Goal: Task Accomplishment & Management: Complete application form

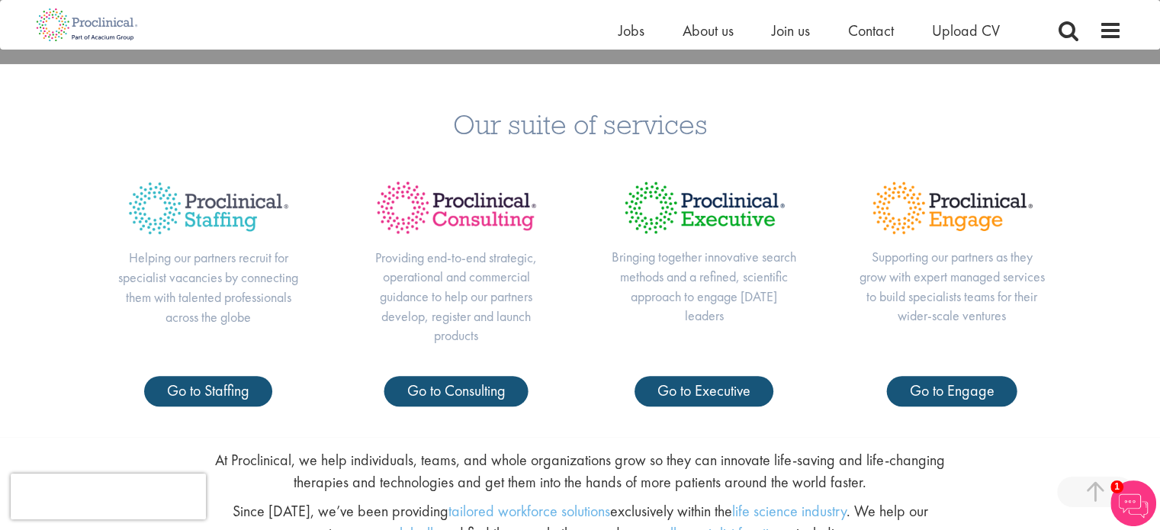
scroll to position [252, 0]
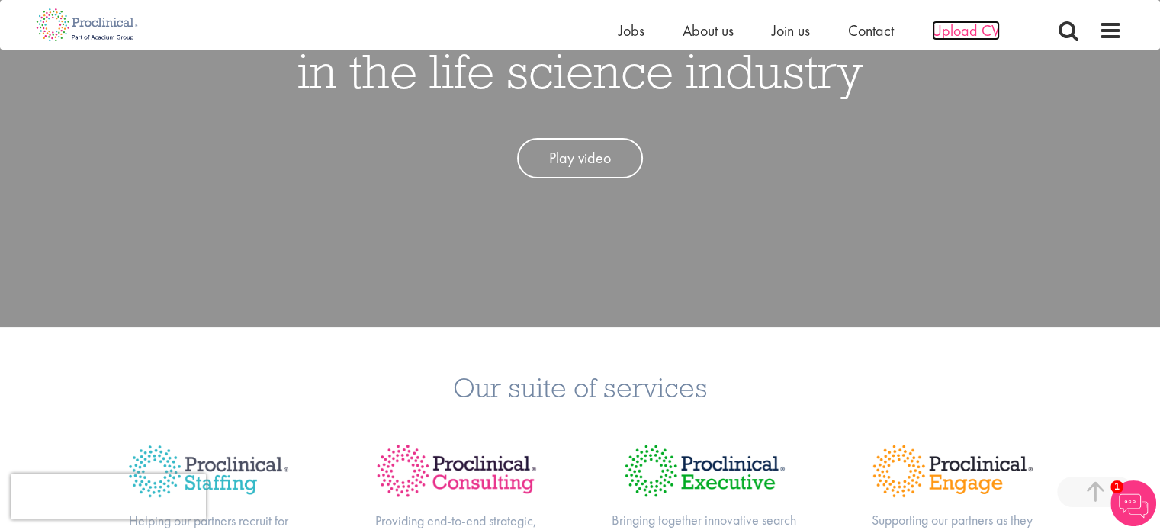
click at [943, 25] on span "Upload CV" at bounding box center [966, 31] width 68 height 20
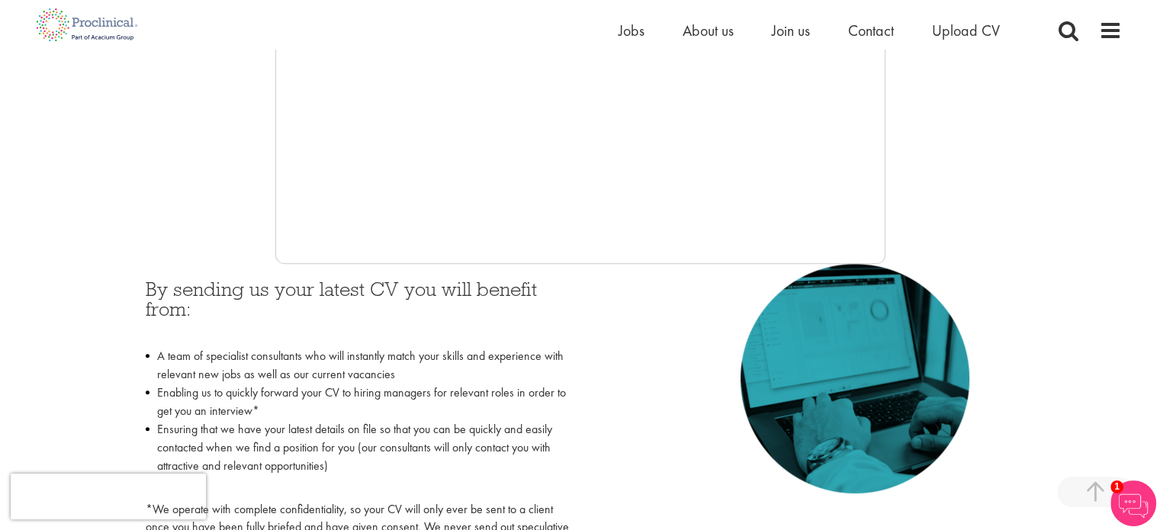
scroll to position [506, 0]
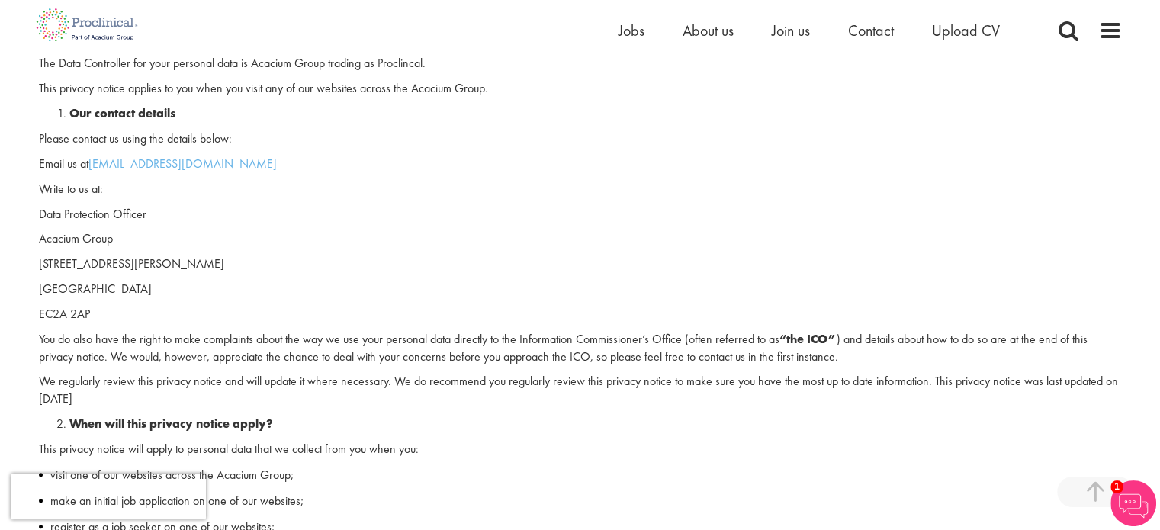
scroll to position [305, 0]
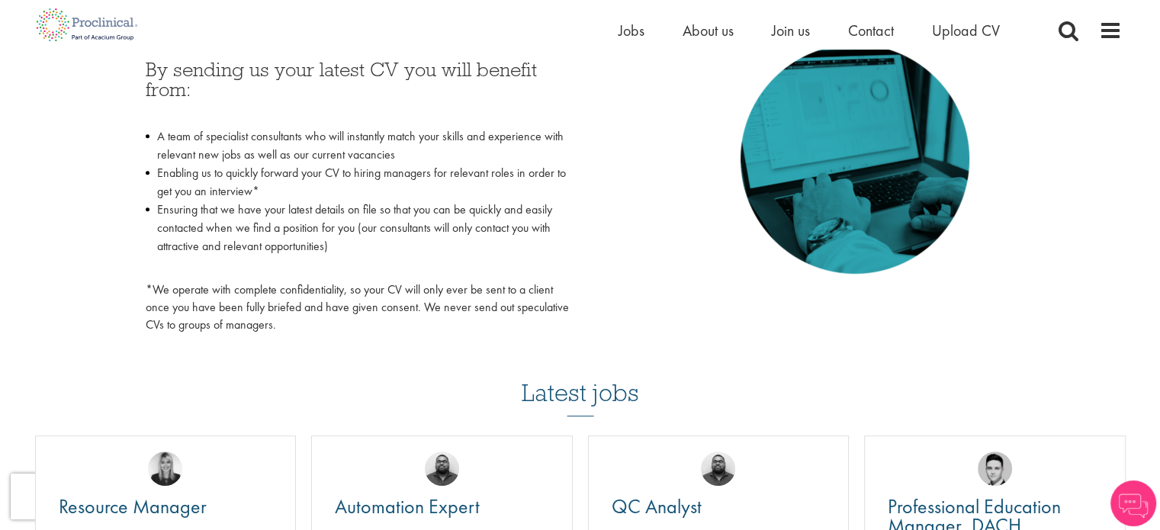
scroll to position [574, 0]
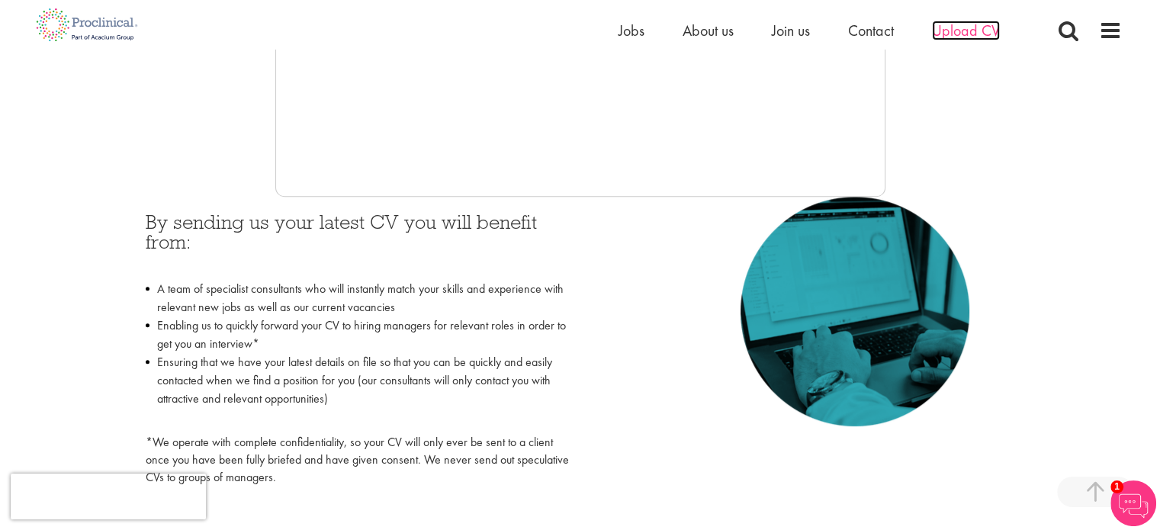
click at [969, 34] on span "Upload CV" at bounding box center [966, 31] width 68 height 20
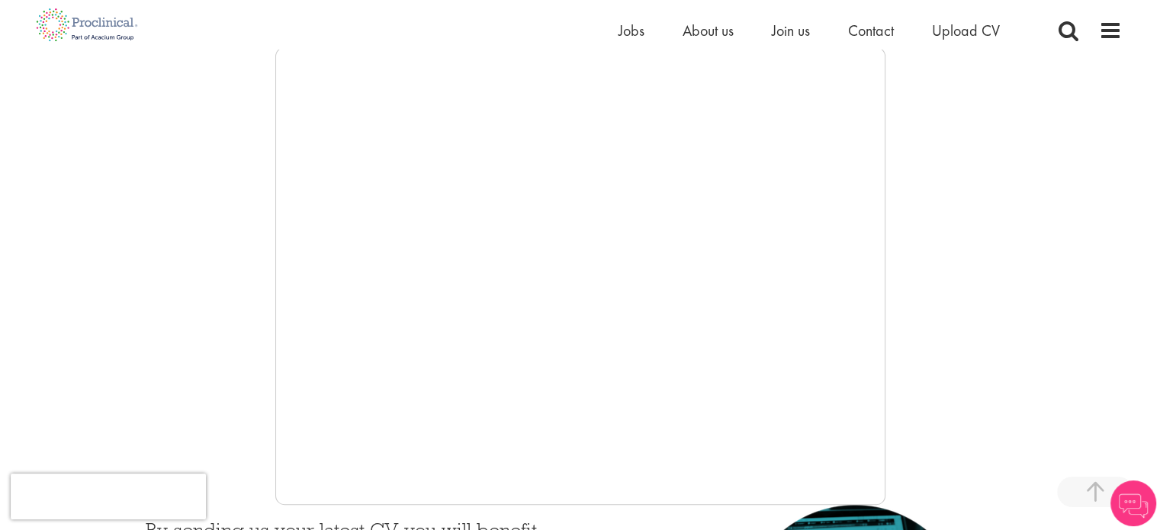
scroll to position [267, 0]
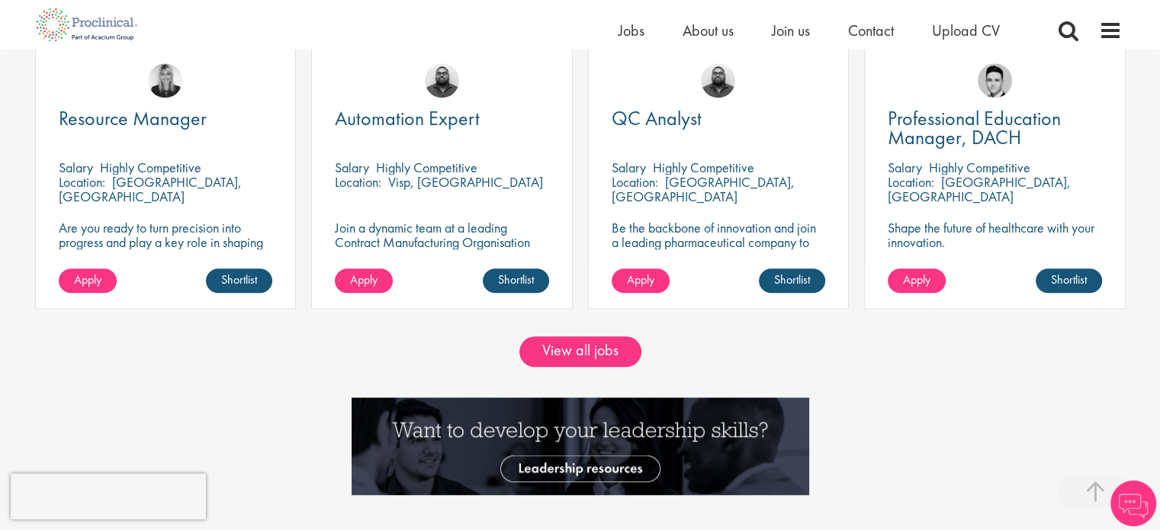
scroll to position [1339, 0]
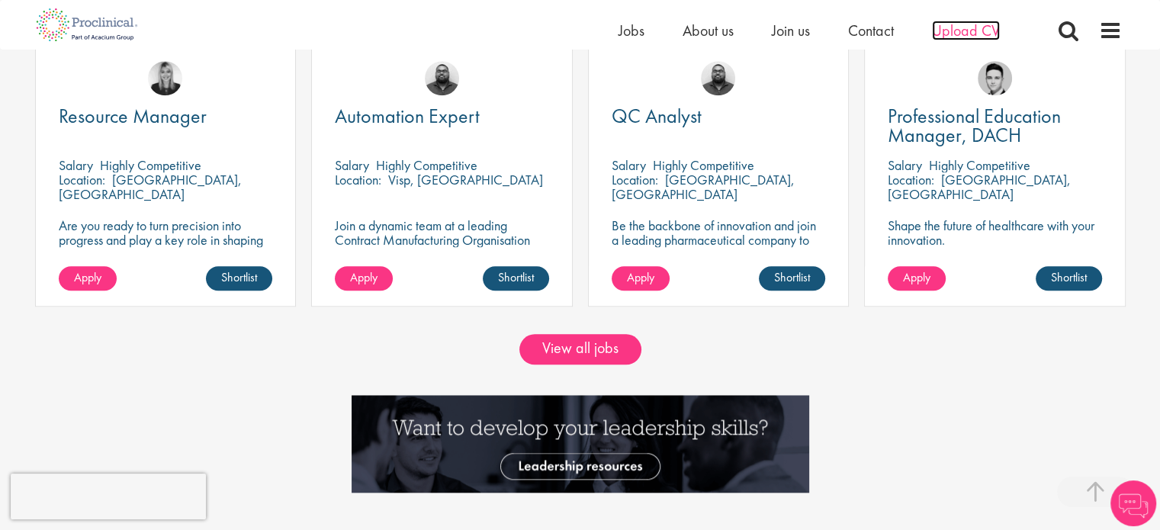
click at [968, 34] on span "Upload CV" at bounding box center [966, 31] width 68 height 20
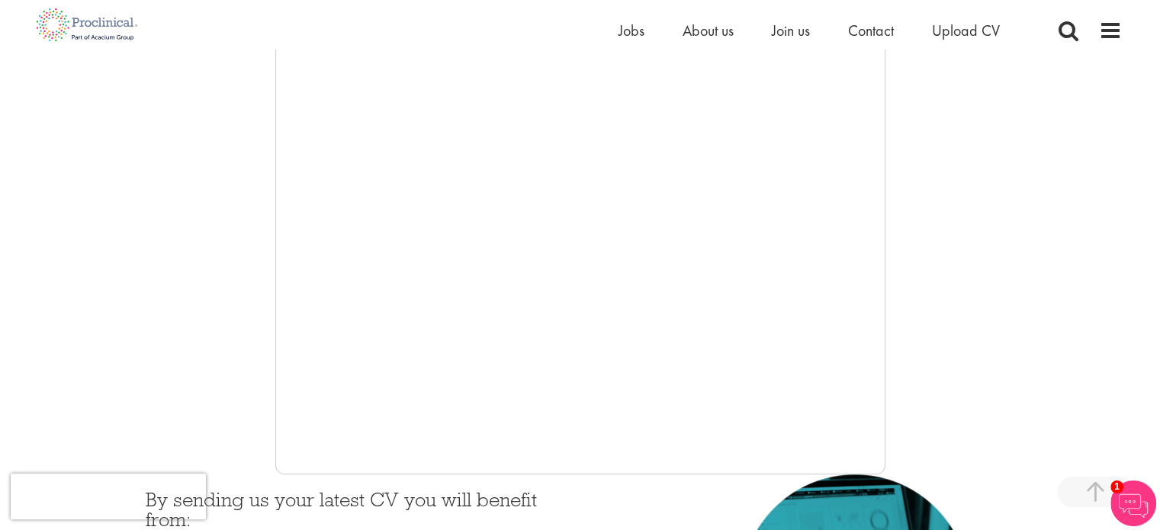
scroll to position [296, 0]
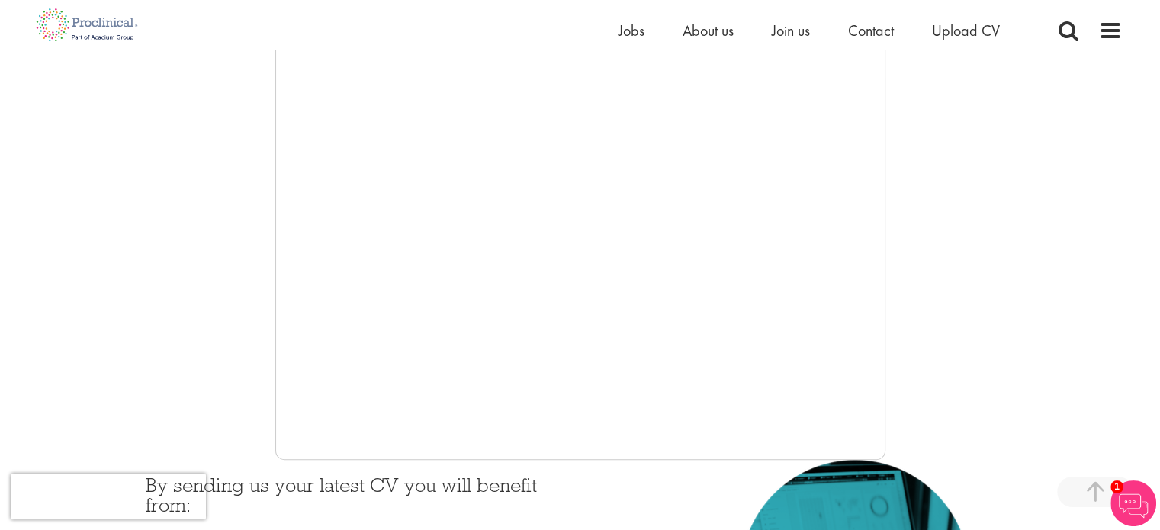
scroll to position [358, 0]
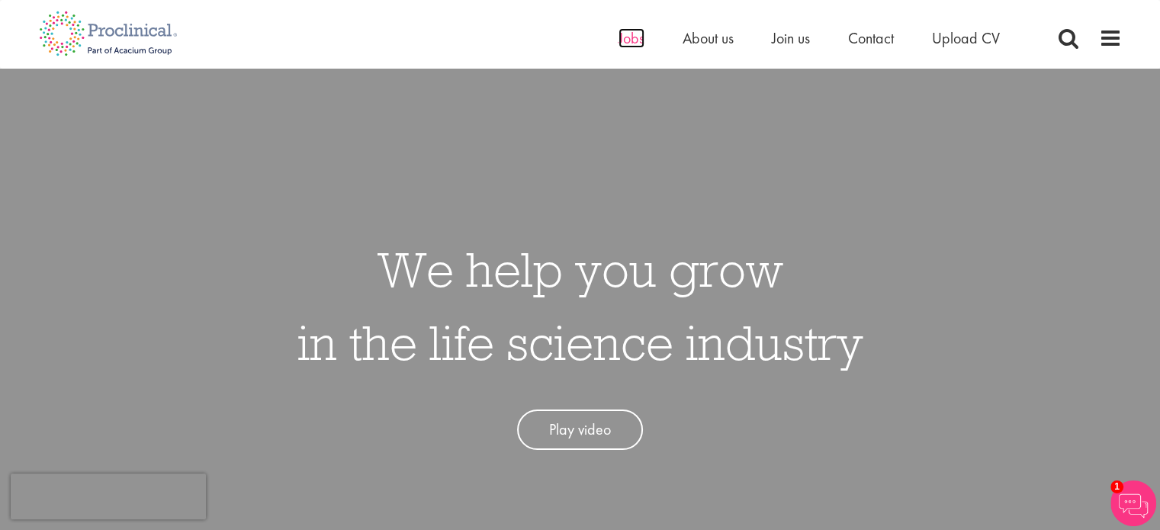
click at [634, 41] on span "Jobs" at bounding box center [632, 38] width 26 height 20
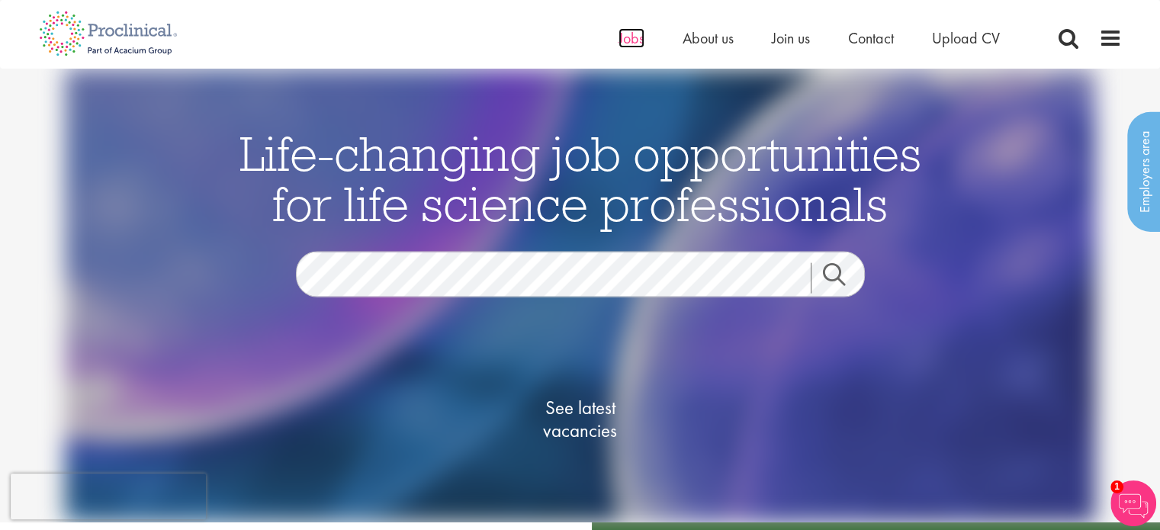
click at [636, 36] on span "Jobs" at bounding box center [632, 38] width 26 height 20
